Goal: Task Accomplishment & Management: Use online tool/utility

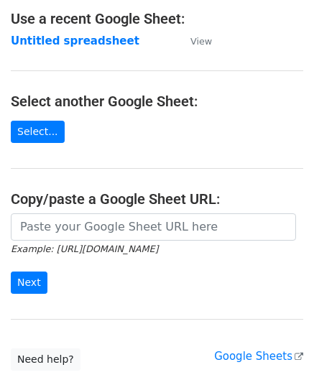
scroll to position [144, 0]
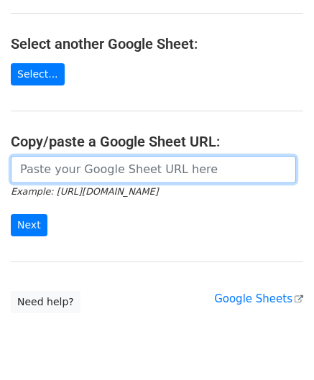
click at [93, 169] on input "url" at bounding box center [153, 169] width 285 height 27
paste input "[URL][DOMAIN_NAME]"
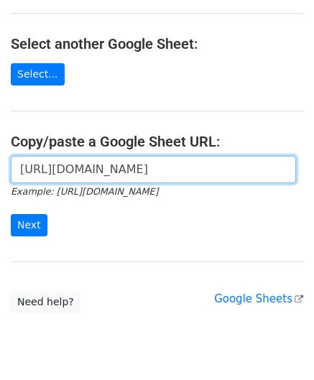
scroll to position [0, 335]
type input "[URL][DOMAIN_NAME]"
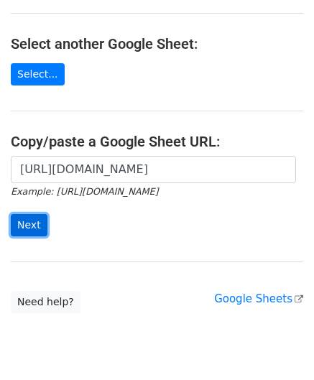
click at [42, 217] on input "Next" at bounding box center [29, 225] width 37 height 22
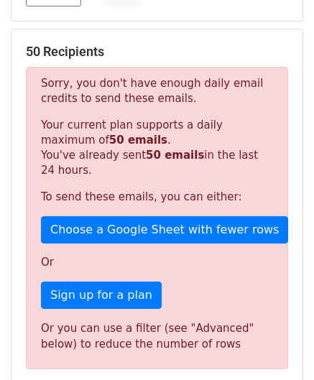
scroll to position [484, 0]
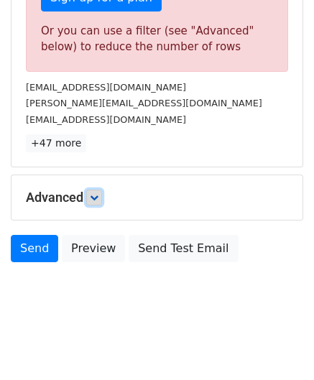
click at [98, 193] on icon at bounding box center [94, 197] width 9 height 9
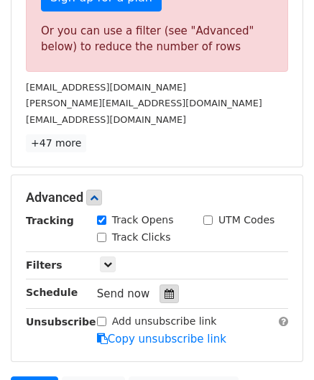
click at [164, 289] on icon at bounding box center [168, 294] width 9 height 10
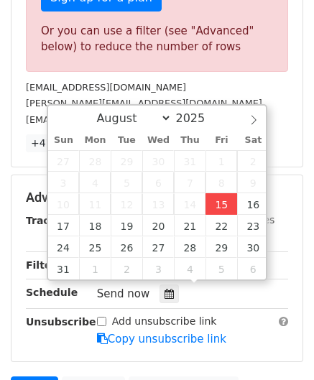
type input "2025-08-15 12:00"
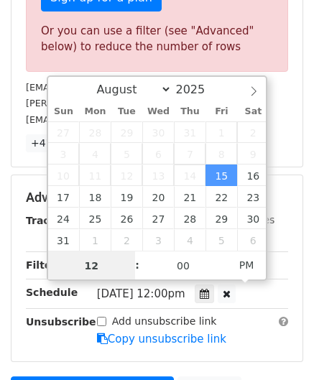
paste input "0"
type input "10"
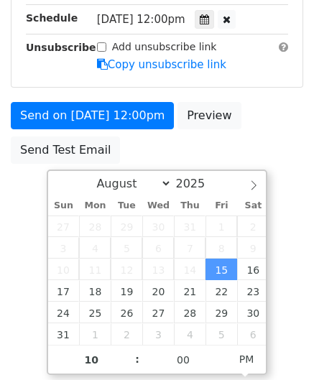
type input "2025-08-15 22:00"
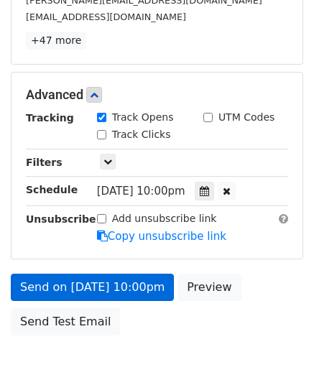
scroll to position [586, 0]
